Goal: Information Seeking & Learning: Learn about a topic

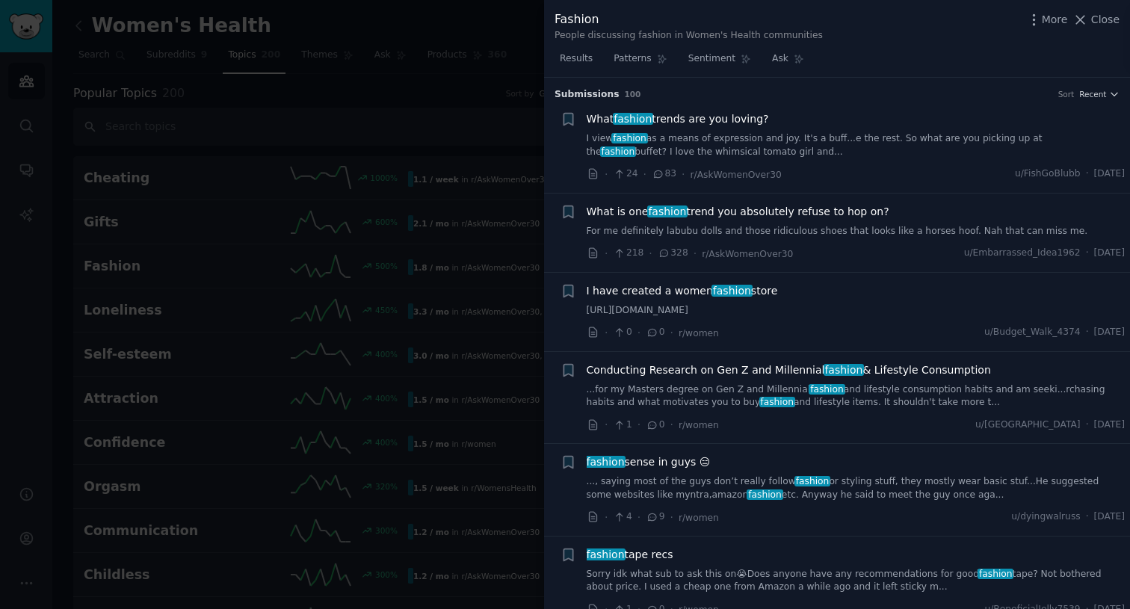
scroll to position [3184, 0]
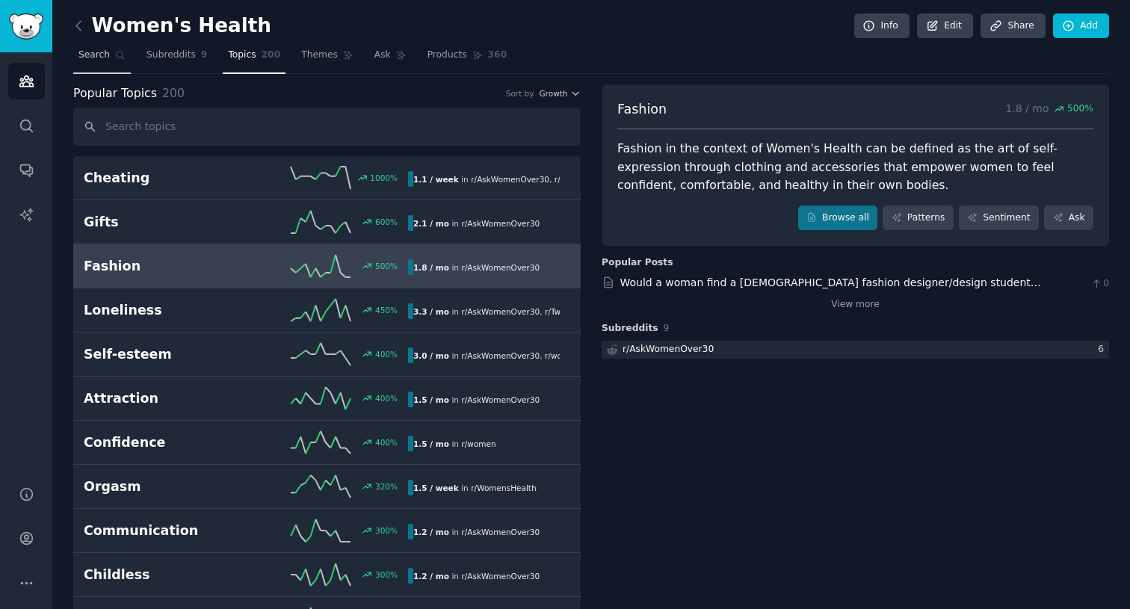
click at [110, 55] on link "Search" at bounding box center [102, 58] width 58 height 31
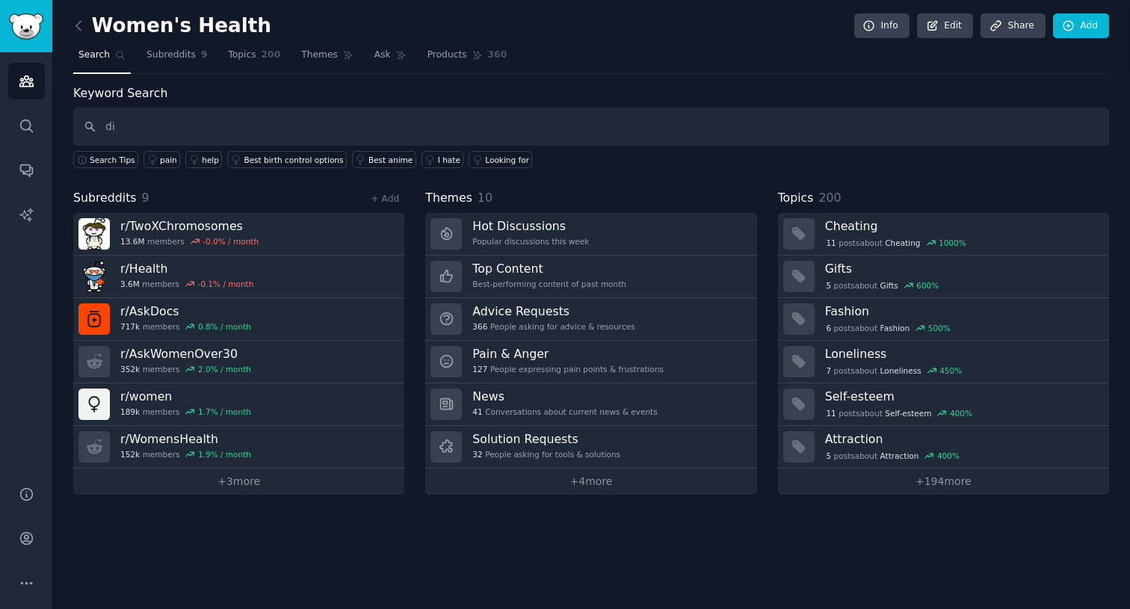
type input "d"
type input "ebook"
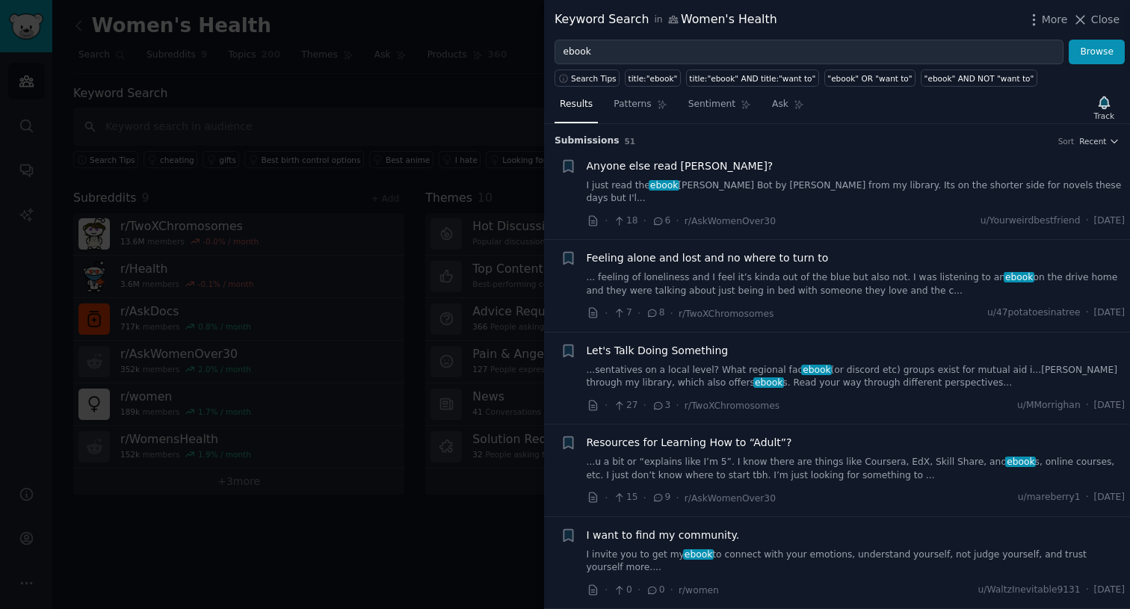
click at [758, 271] on link "... feeling of loneliness and I feel it’s kinda out of the blue but also not. I…" at bounding box center [856, 284] width 539 height 26
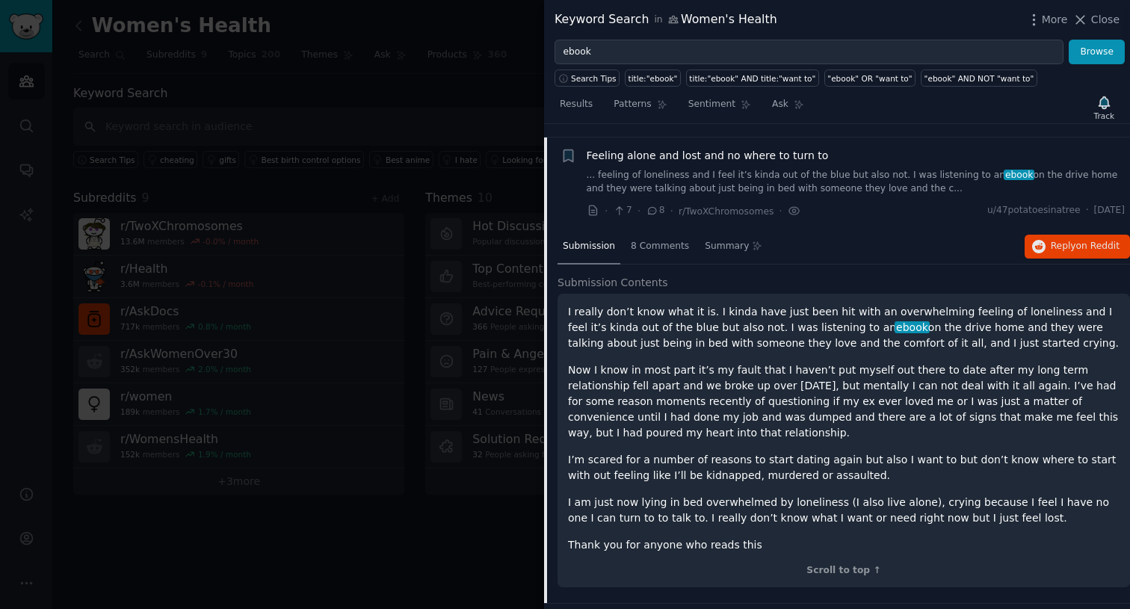
scroll to position [102, 0]
click at [648, 240] on span "8 Comments" at bounding box center [660, 246] width 58 height 13
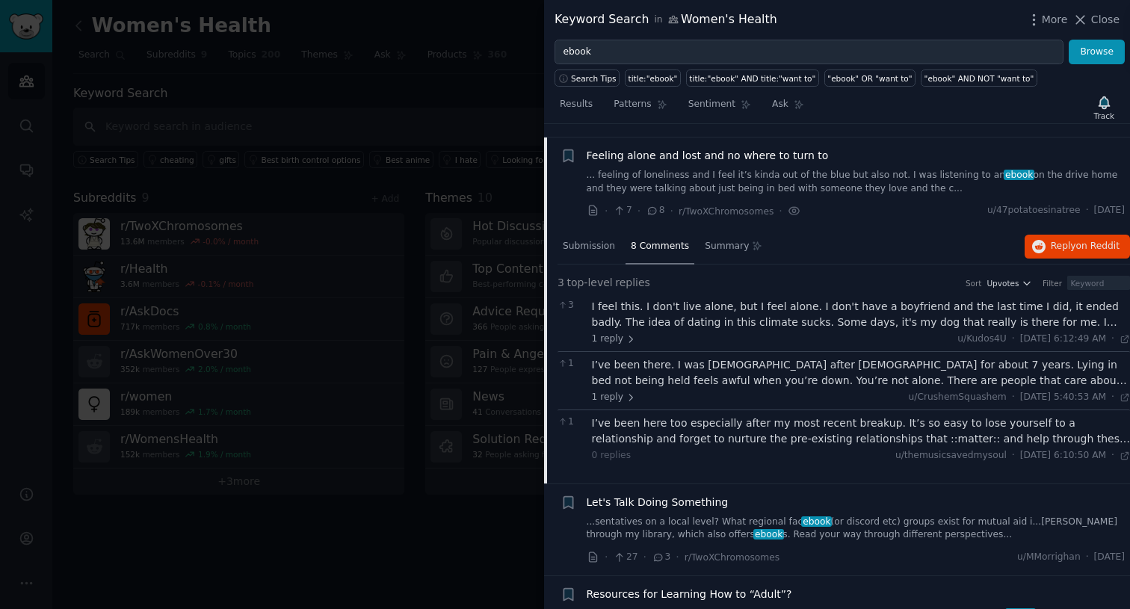
click at [708, 299] on div "I feel this. I don't live alone, but I feel alone. I don't have a boyfriend and…" at bounding box center [861, 314] width 539 height 31
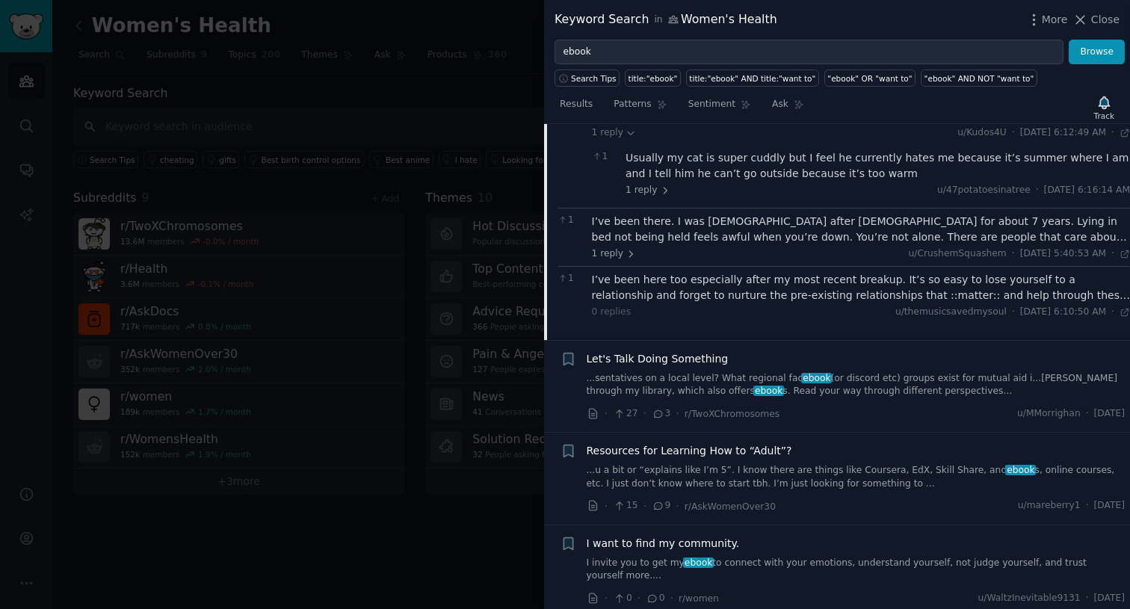
scroll to position [343, 0]
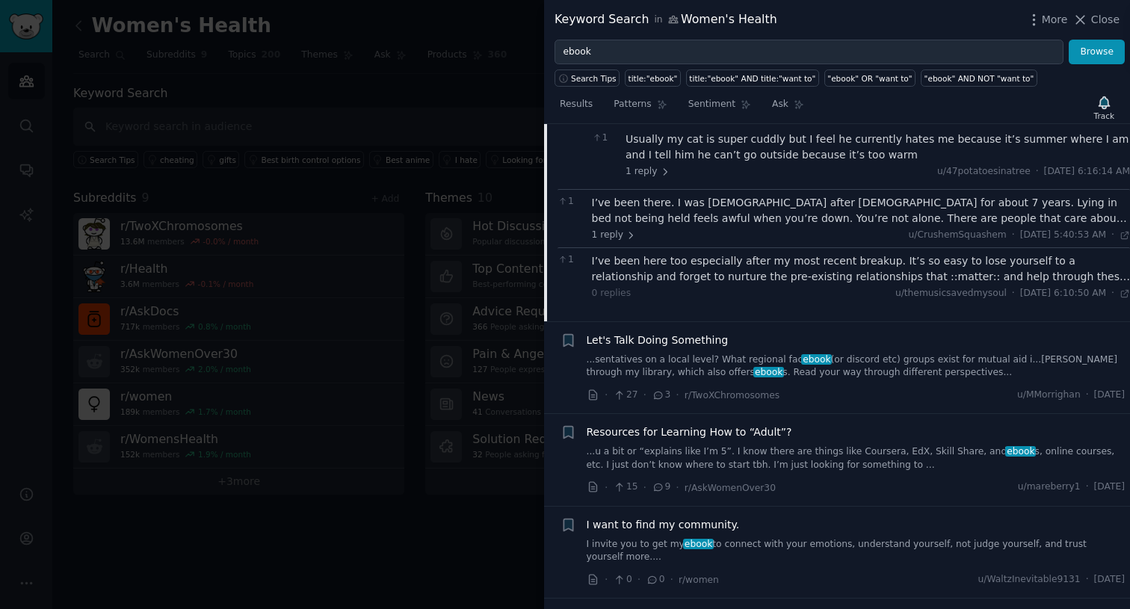
click at [723, 333] on div "Let's Talk Doing Something" at bounding box center [856, 341] width 539 height 16
click at [715, 333] on span "Let's Talk Doing Something" at bounding box center [658, 341] width 142 height 16
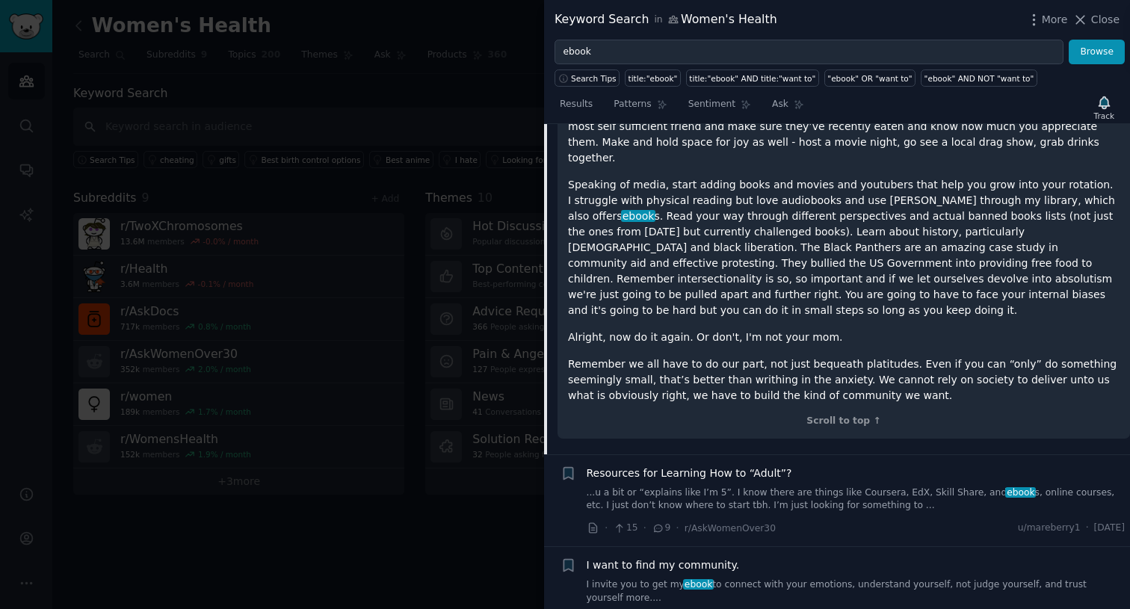
scroll to position [1484, 0]
click at [878, 486] on link "...u a bit or “explains like I’m 5”. I know there are things like Coursera, EdX…" at bounding box center [856, 499] width 539 height 26
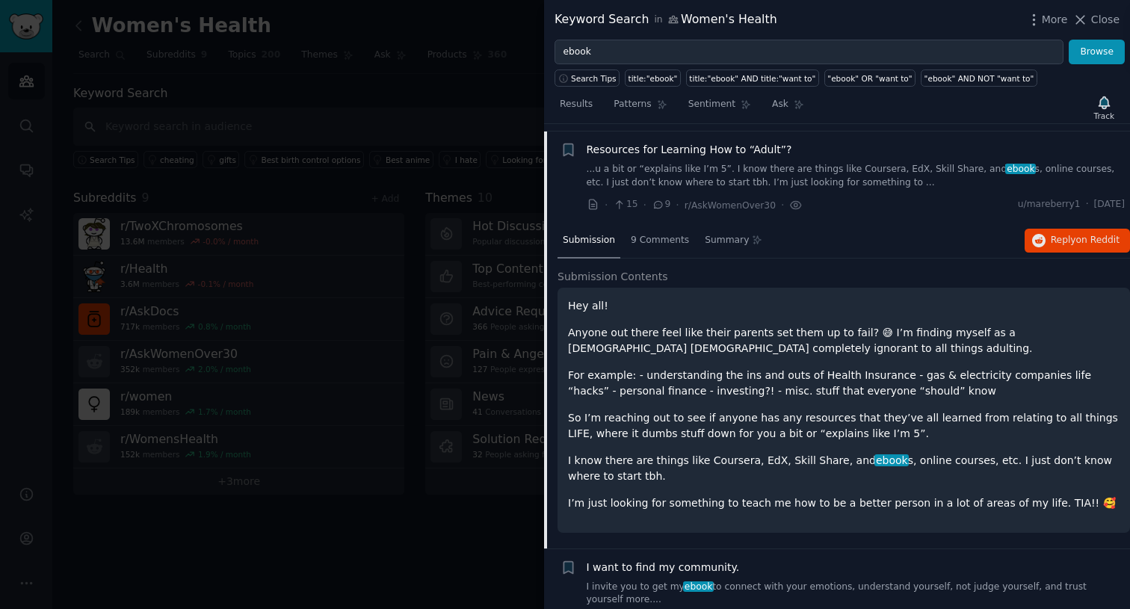
scroll to position [287, 0]
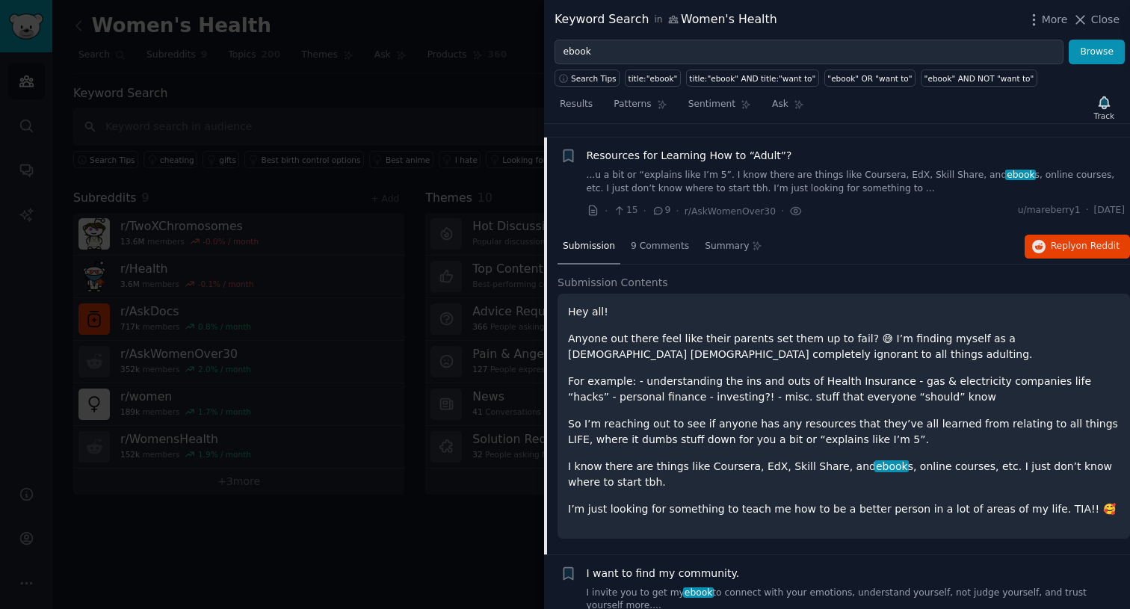
click at [747, 148] on span "Resources for Learning How to “Adult”?" at bounding box center [690, 156] width 206 height 16
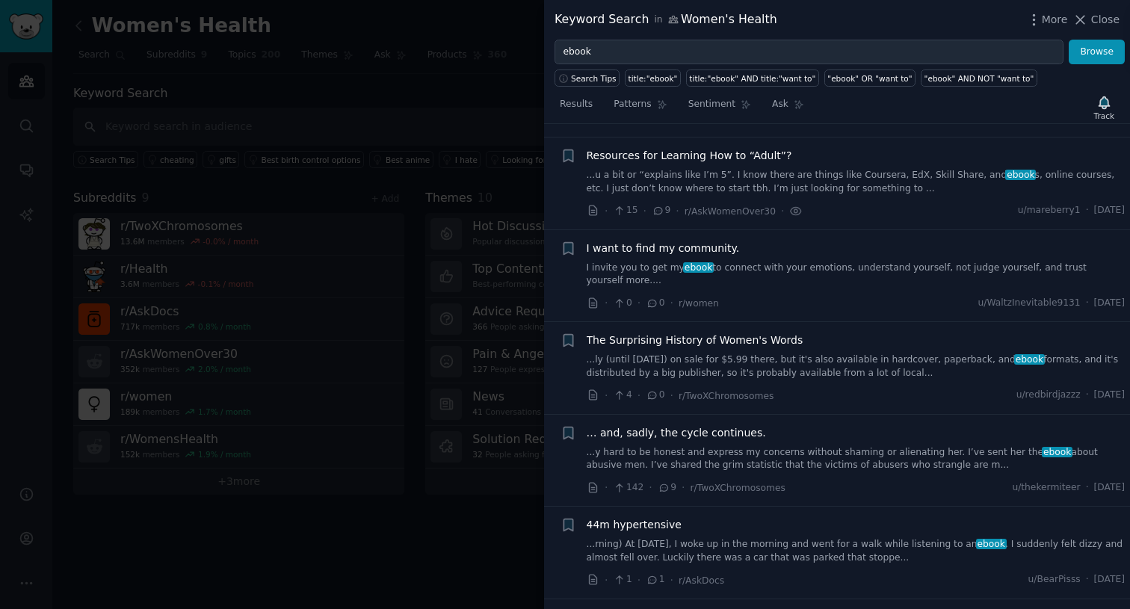
click at [744, 148] on span "Resources for Learning How to “Adult”?" at bounding box center [690, 156] width 206 height 16
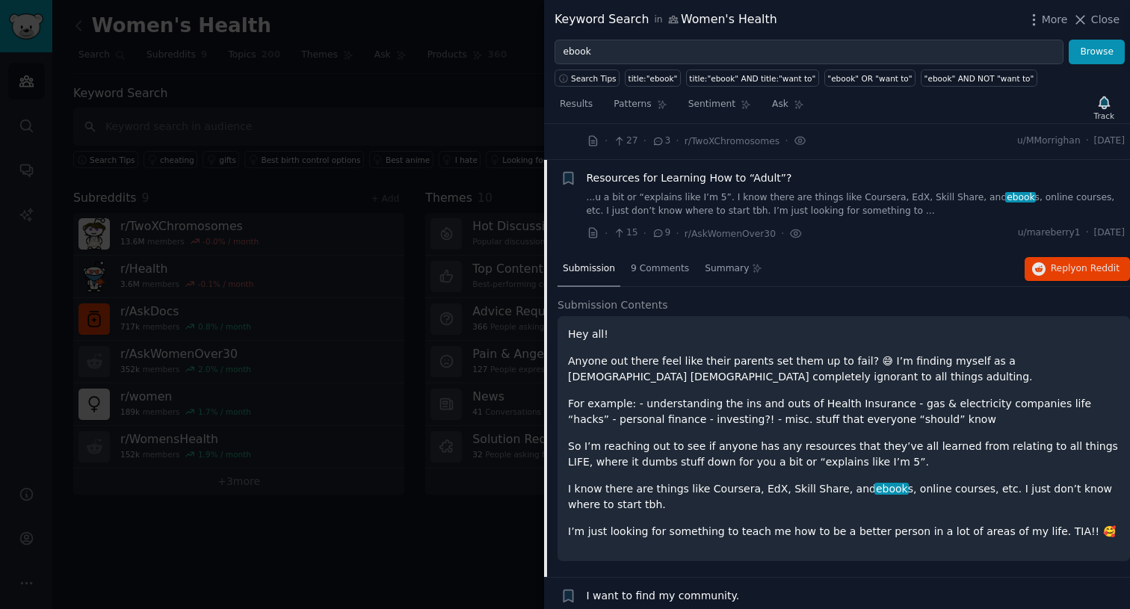
scroll to position [256, 0]
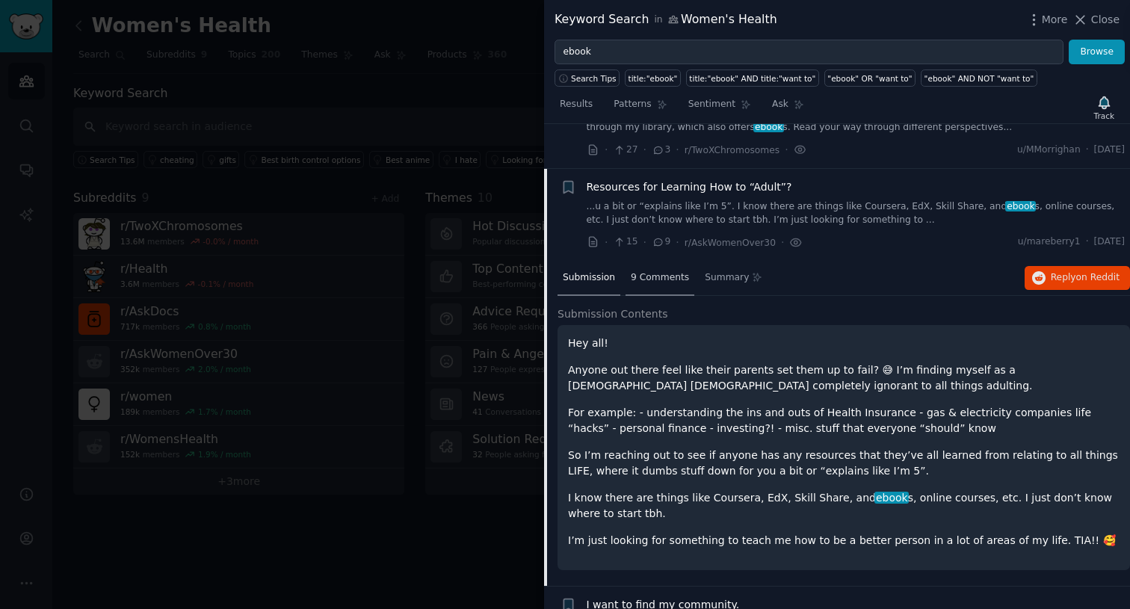
click at [663, 271] on span "9 Comments" at bounding box center [660, 277] width 58 height 13
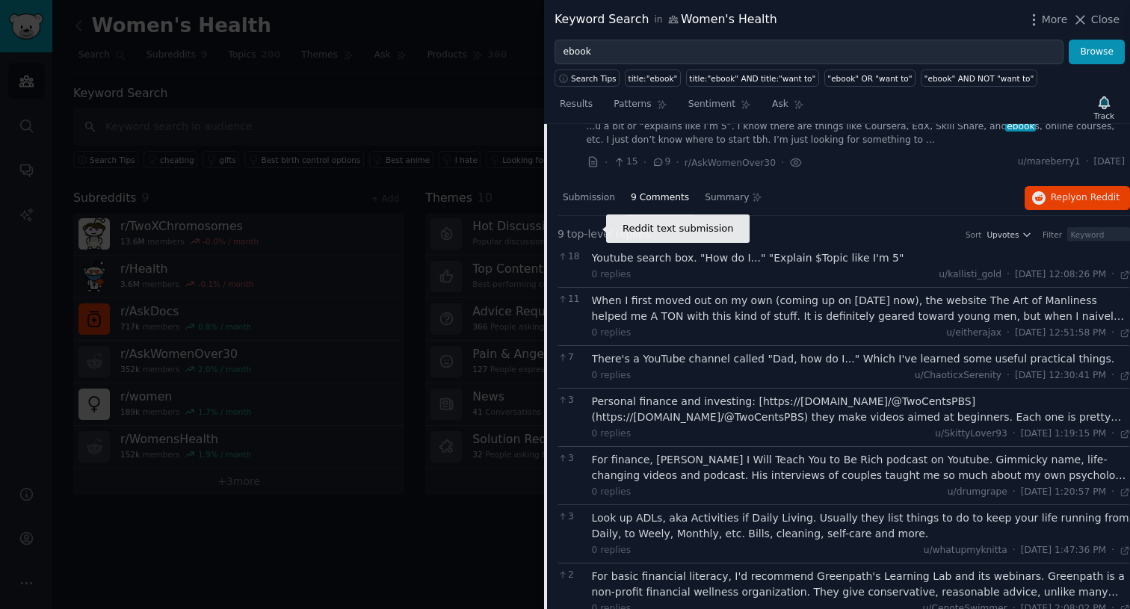
scroll to position [341, 0]
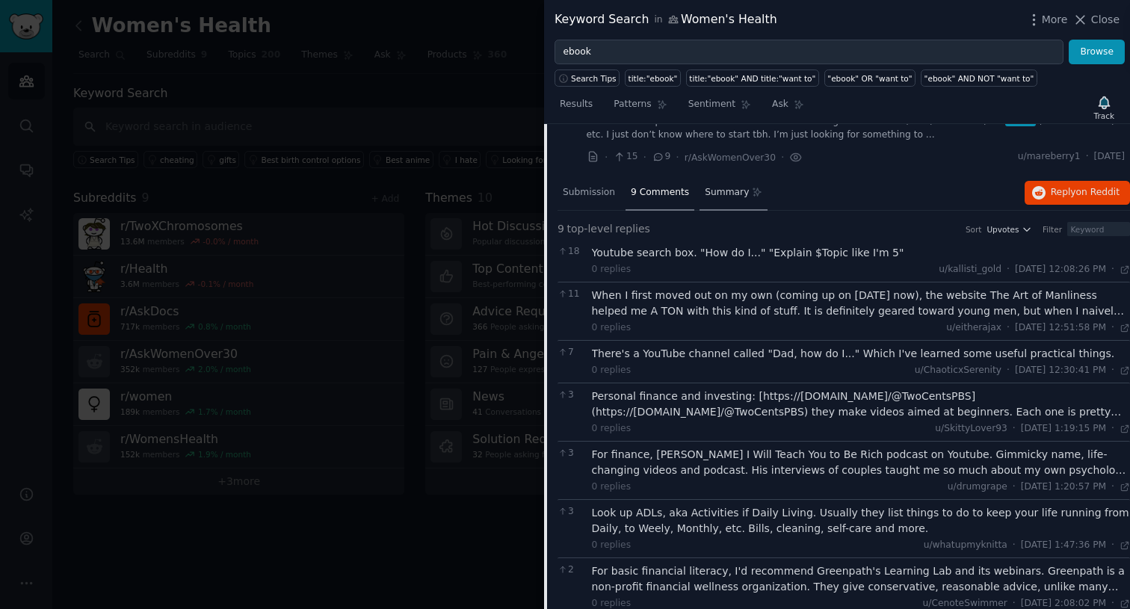
click at [730, 186] on span "Summary" at bounding box center [727, 192] width 44 height 13
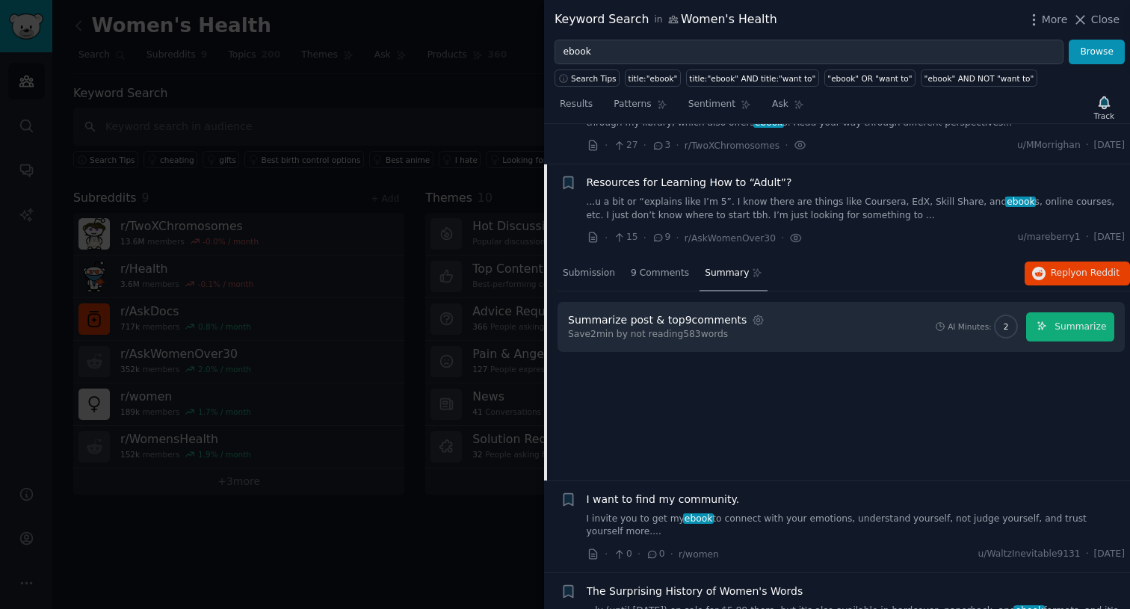
scroll to position [259, 0]
click at [606, 268] on span "Submission" at bounding box center [589, 274] width 52 height 13
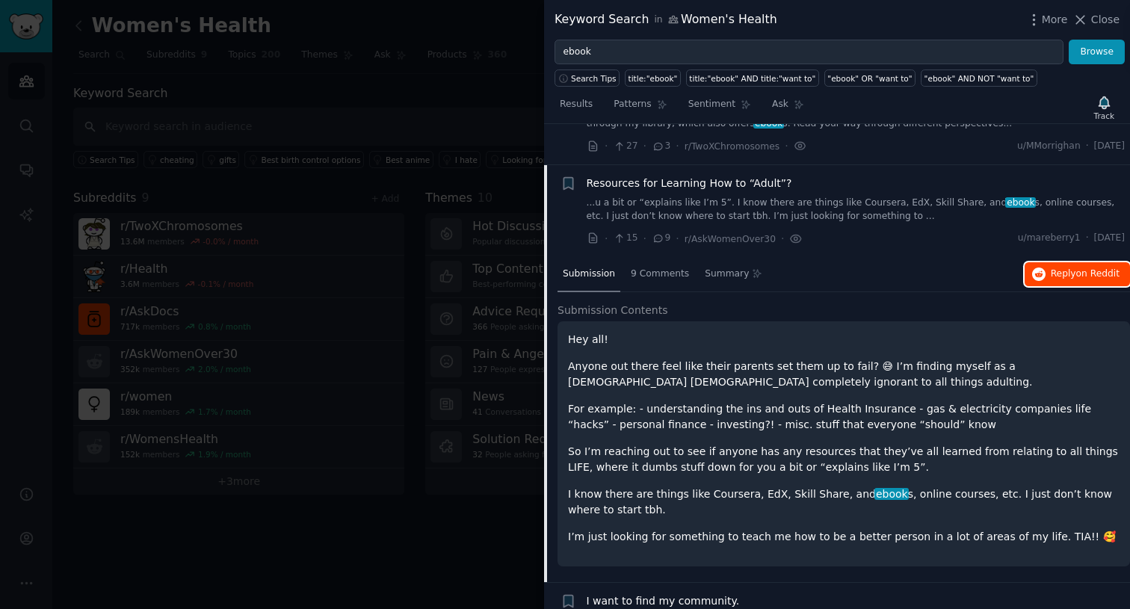
click at [1074, 268] on span "Reply on Reddit" at bounding box center [1085, 274] width 69 height 13
